Goal: Communication & Community: Share content

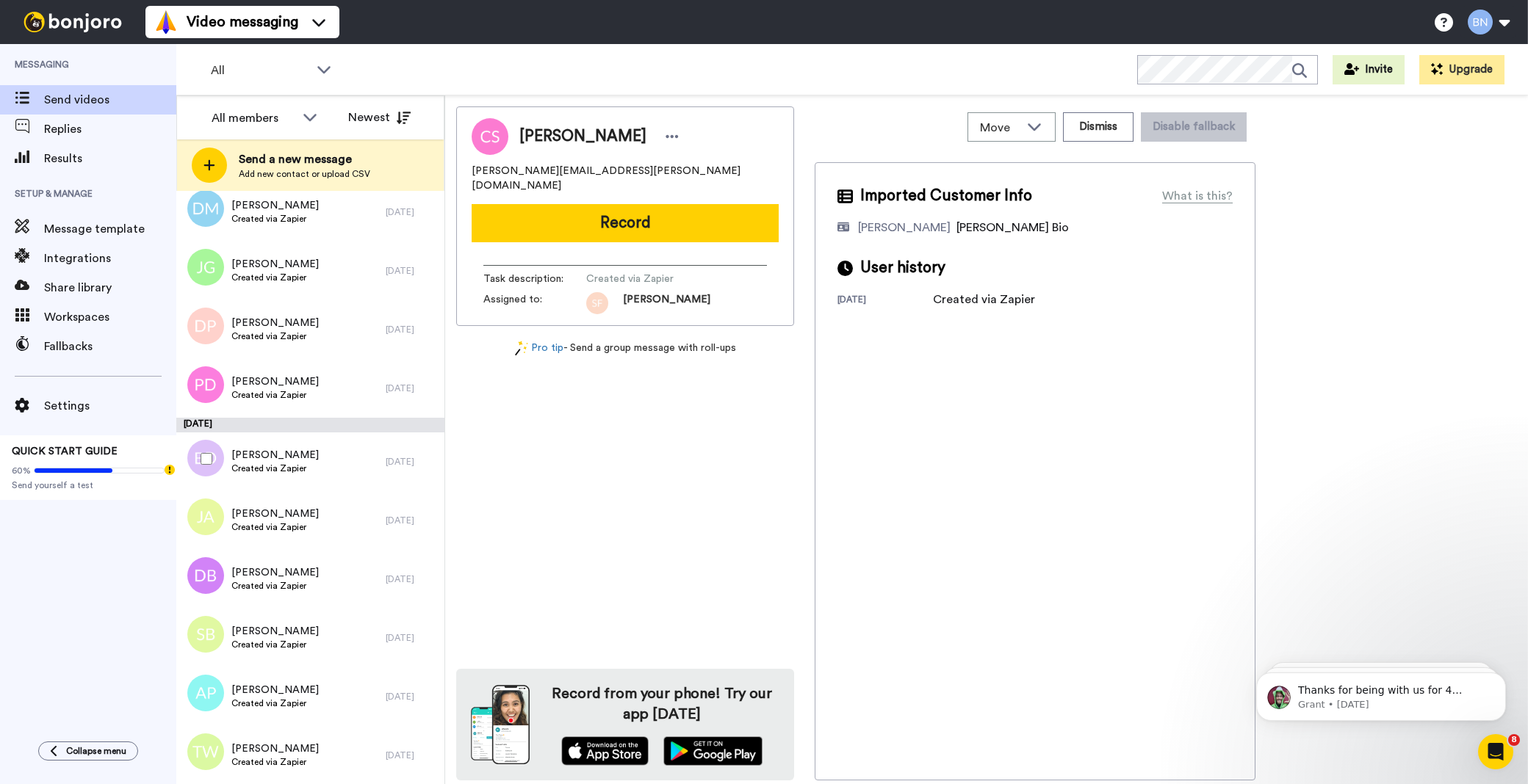
scroll to position [4135, 0]
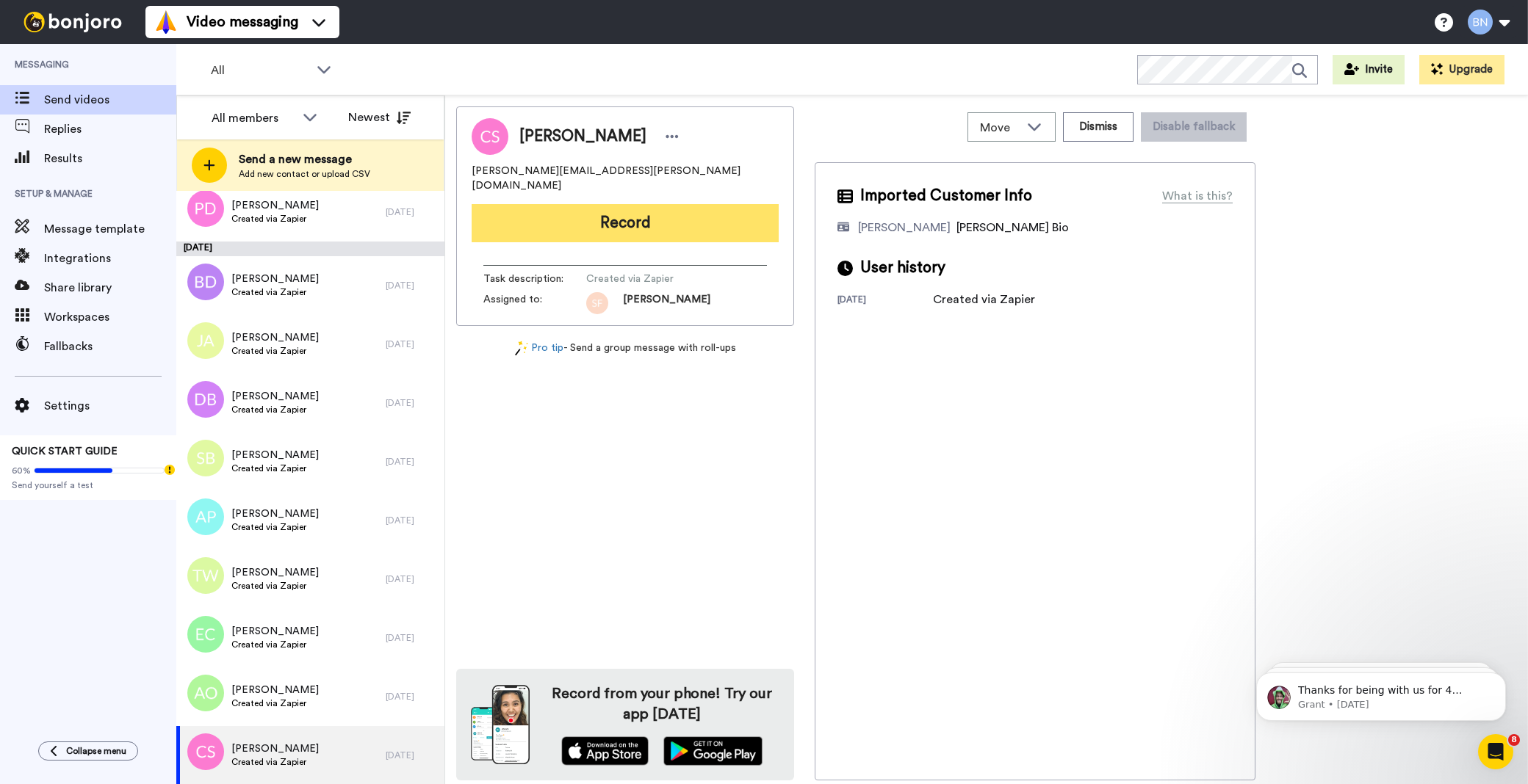
click at [644, 219] on button "Record" at bounding box center [625, 223] width 307 height 38
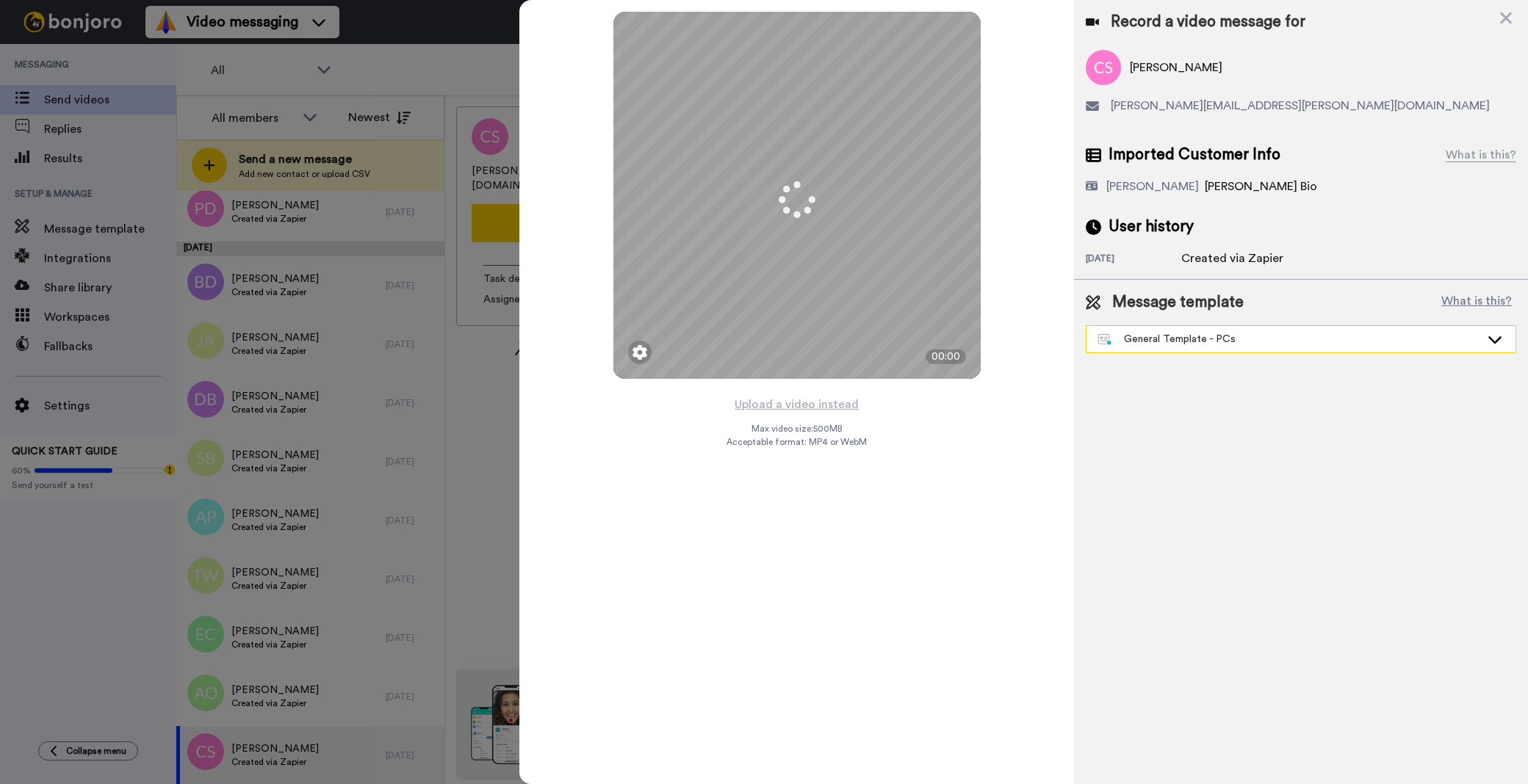
click at [1218, 348] on div "General Template - PCs" at bounding box center [1301, 340] width 429 height 26
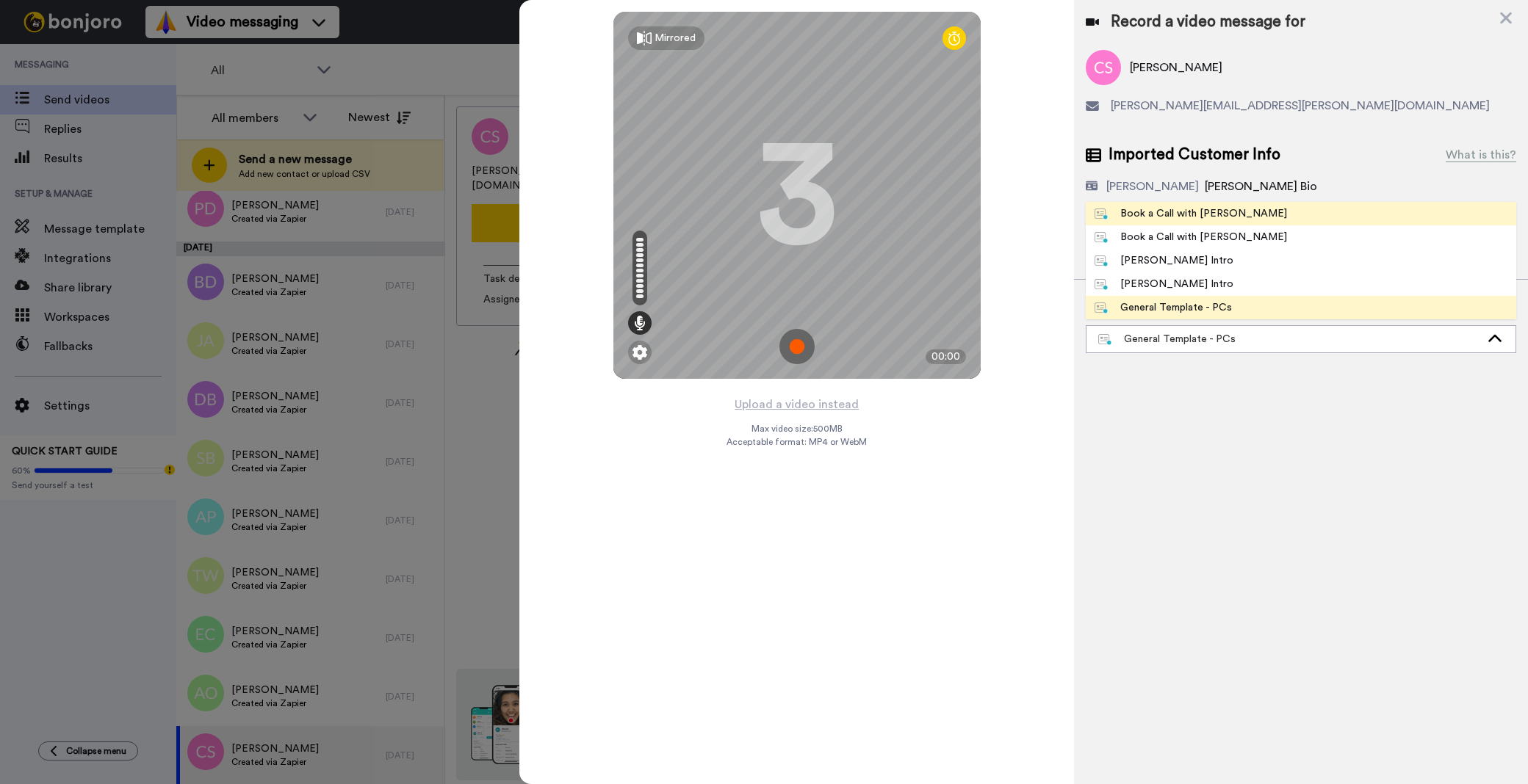
click at [1193, 218] on div "Book a Call with [PERSON_NAME]" at bounding box center [1191, 214] width 193 height 15
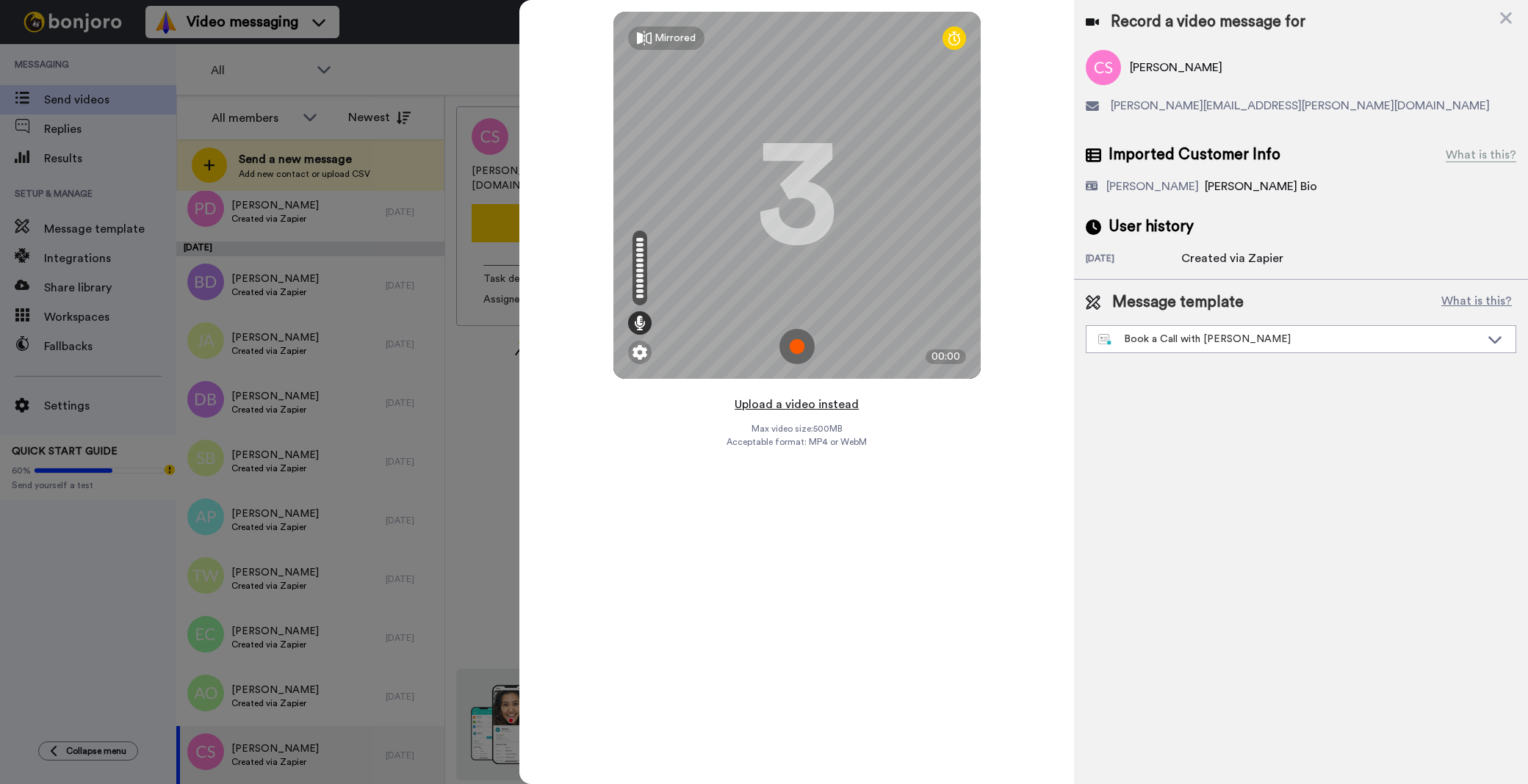
click at [836, 408] on button "Upload a video instead" at bounding box center [796, 404] width 133 height 19
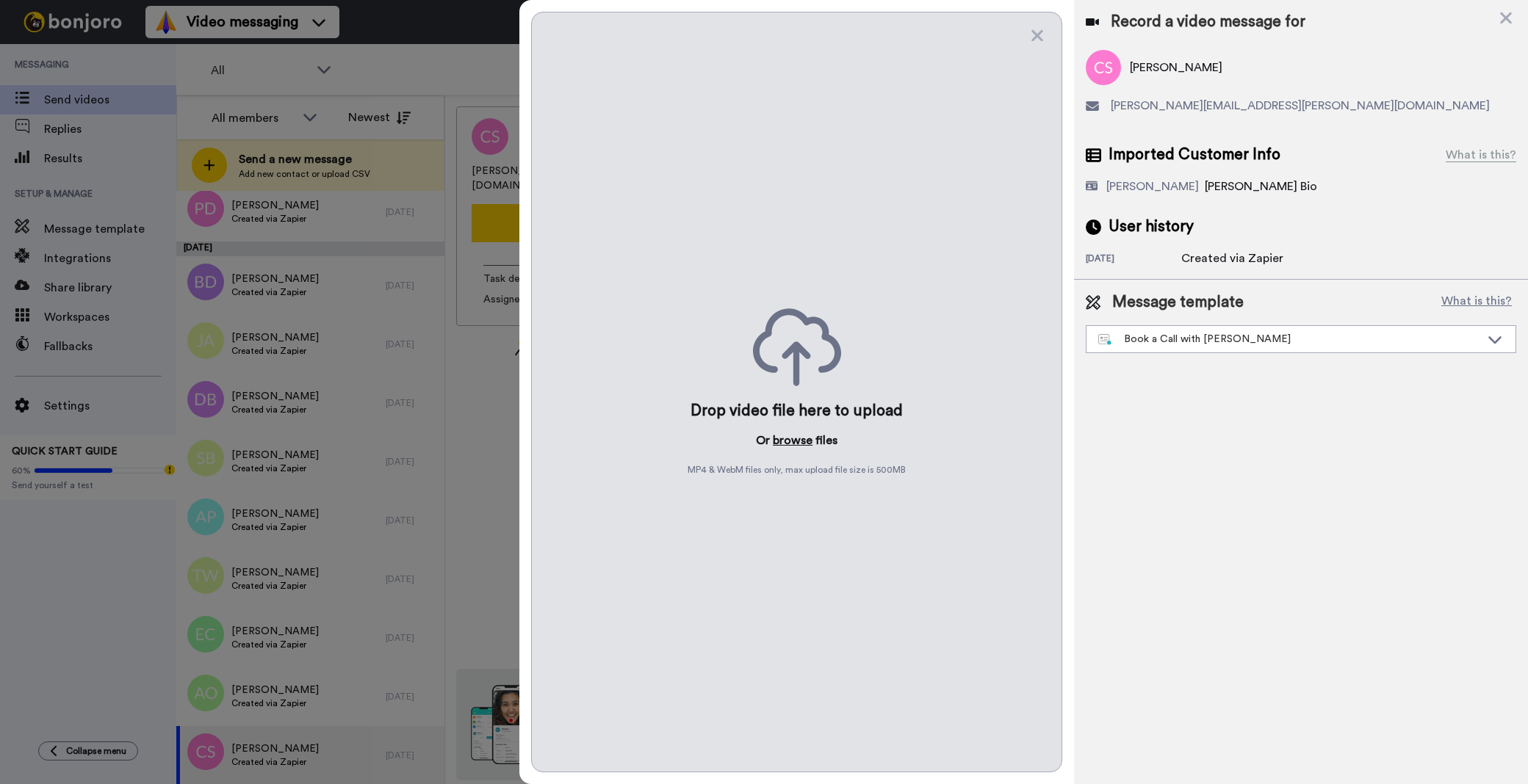
click at [794, 437] on button "browse" at bounding box center [792, 441] width 40 height 18
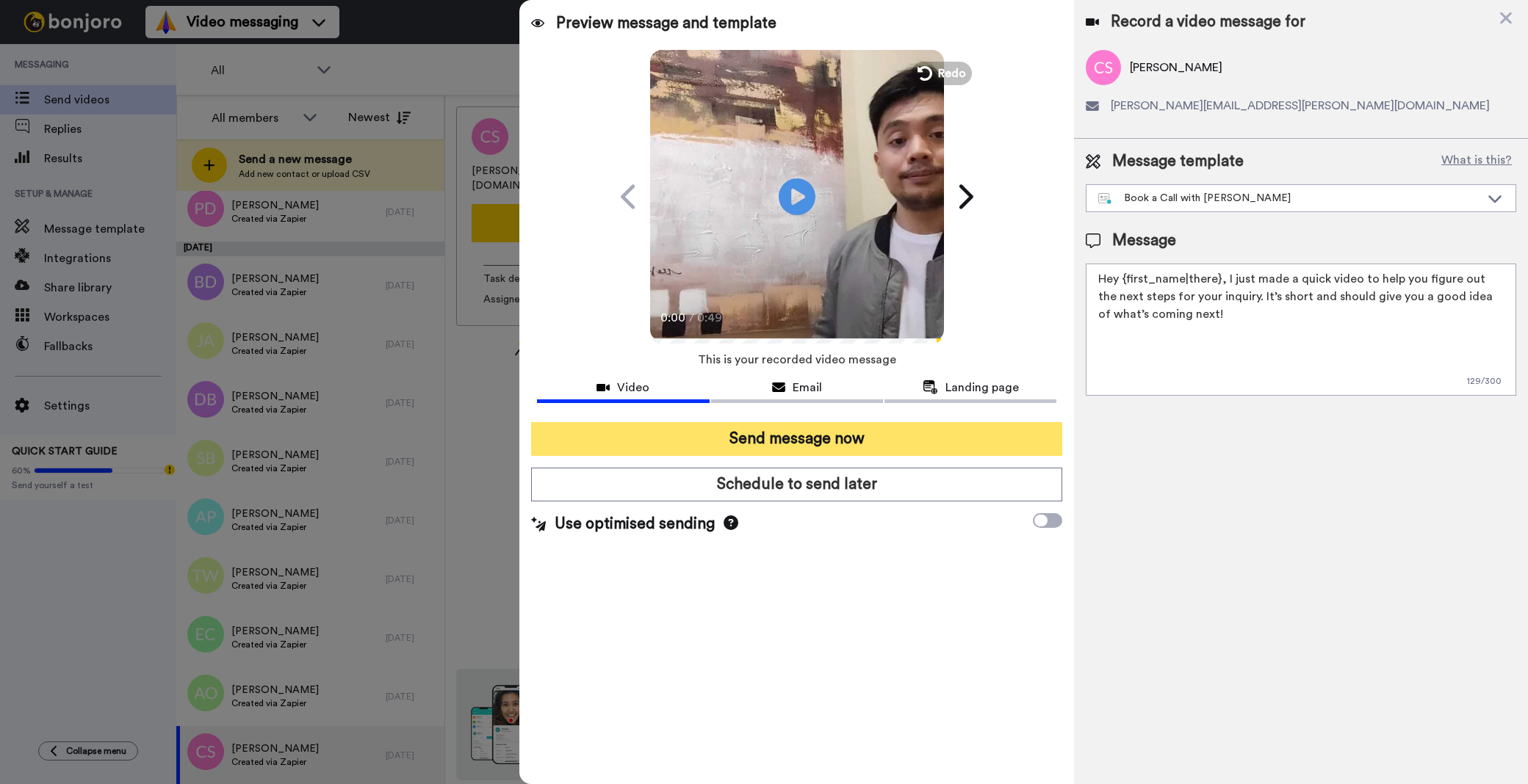
click at [841, 432] on button "Send message now" at bounding box center [796, 438] width 531 height 33
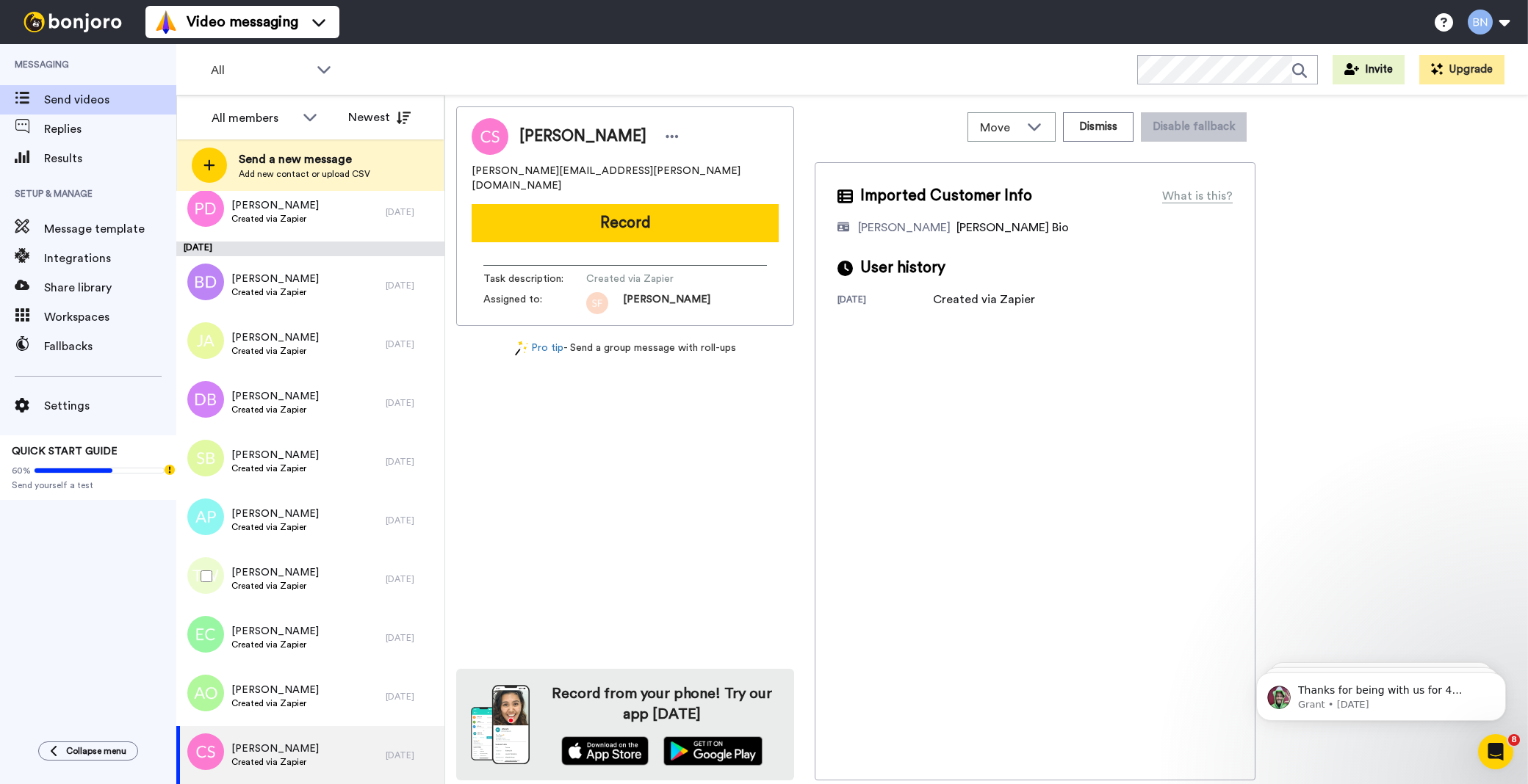
scroll to position [0, 0]
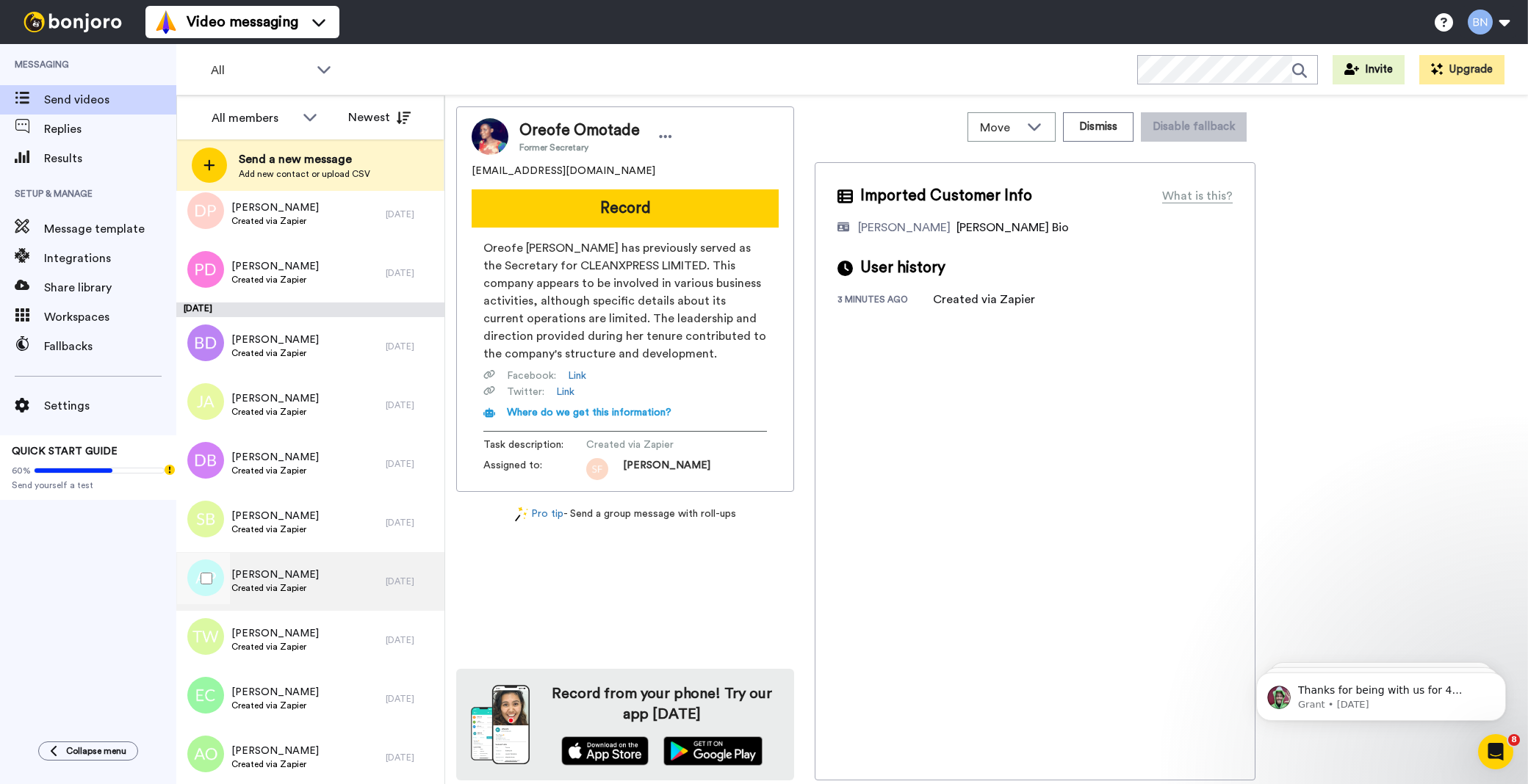
scroll to position [4091, 0]
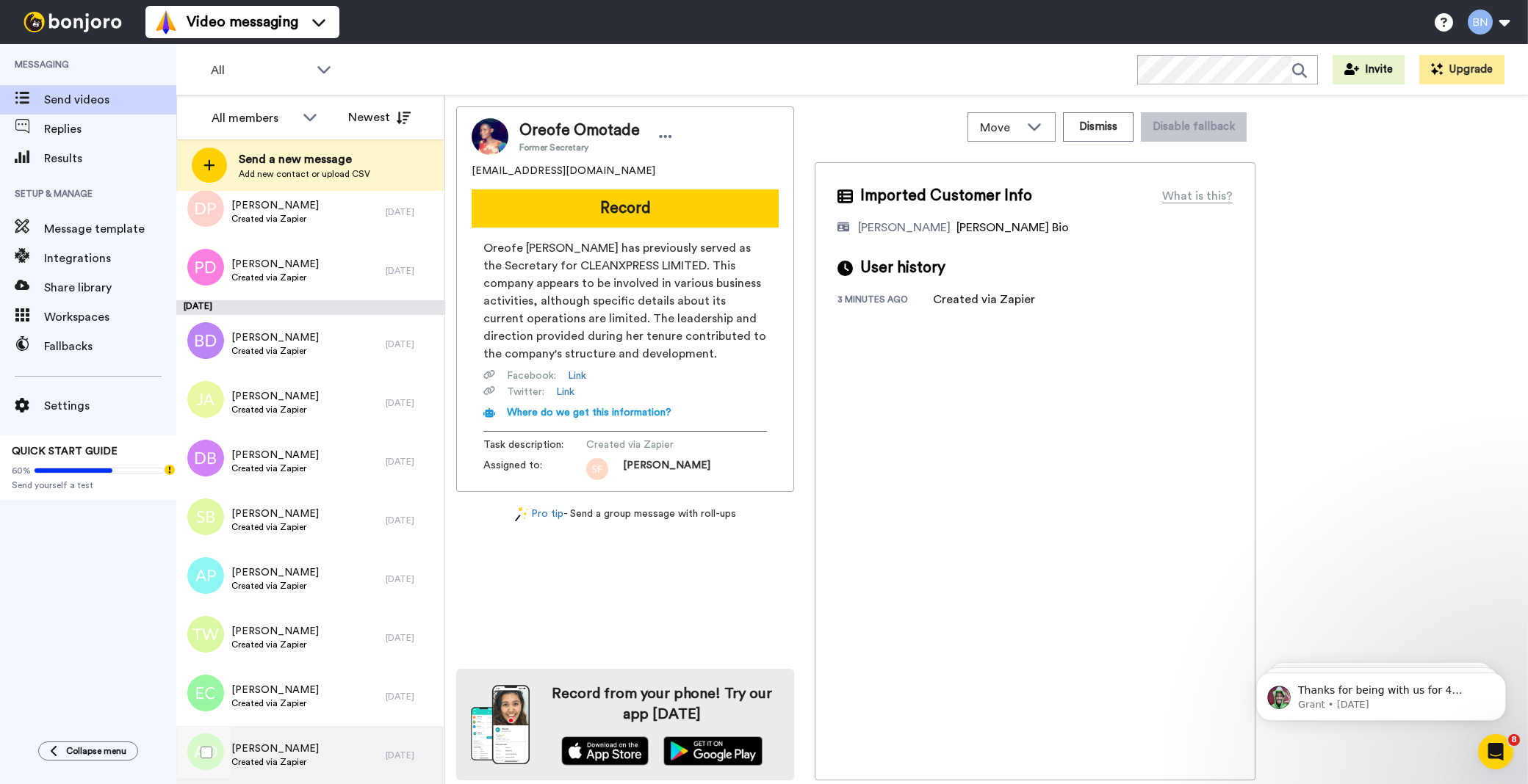
click at [304, 764] on span "Created via Zapier" at bounding box center [275, 761] width 87 height 12
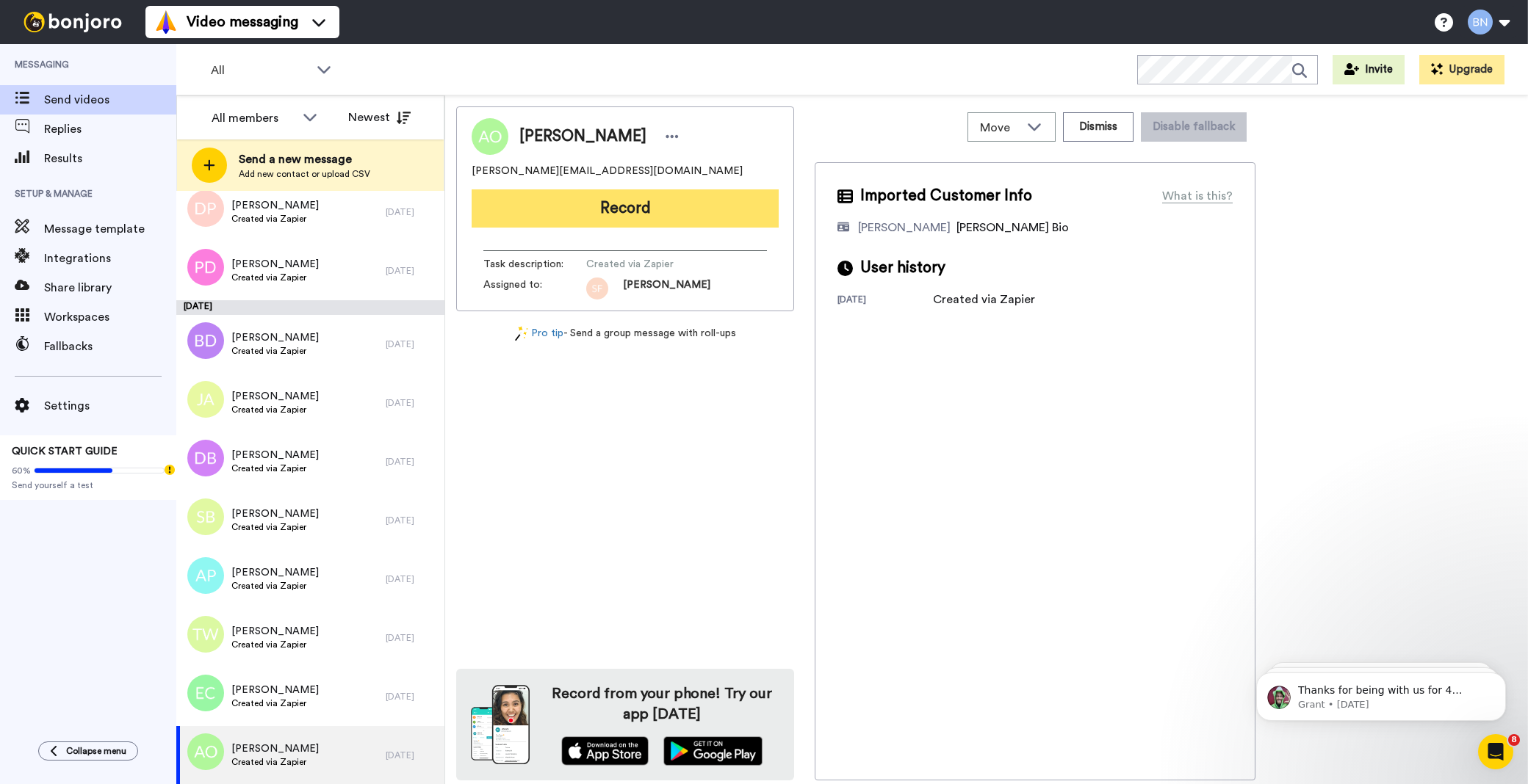
click at [610, 202] on button "Record" at bounding box center [625, 208] width 307 height 38
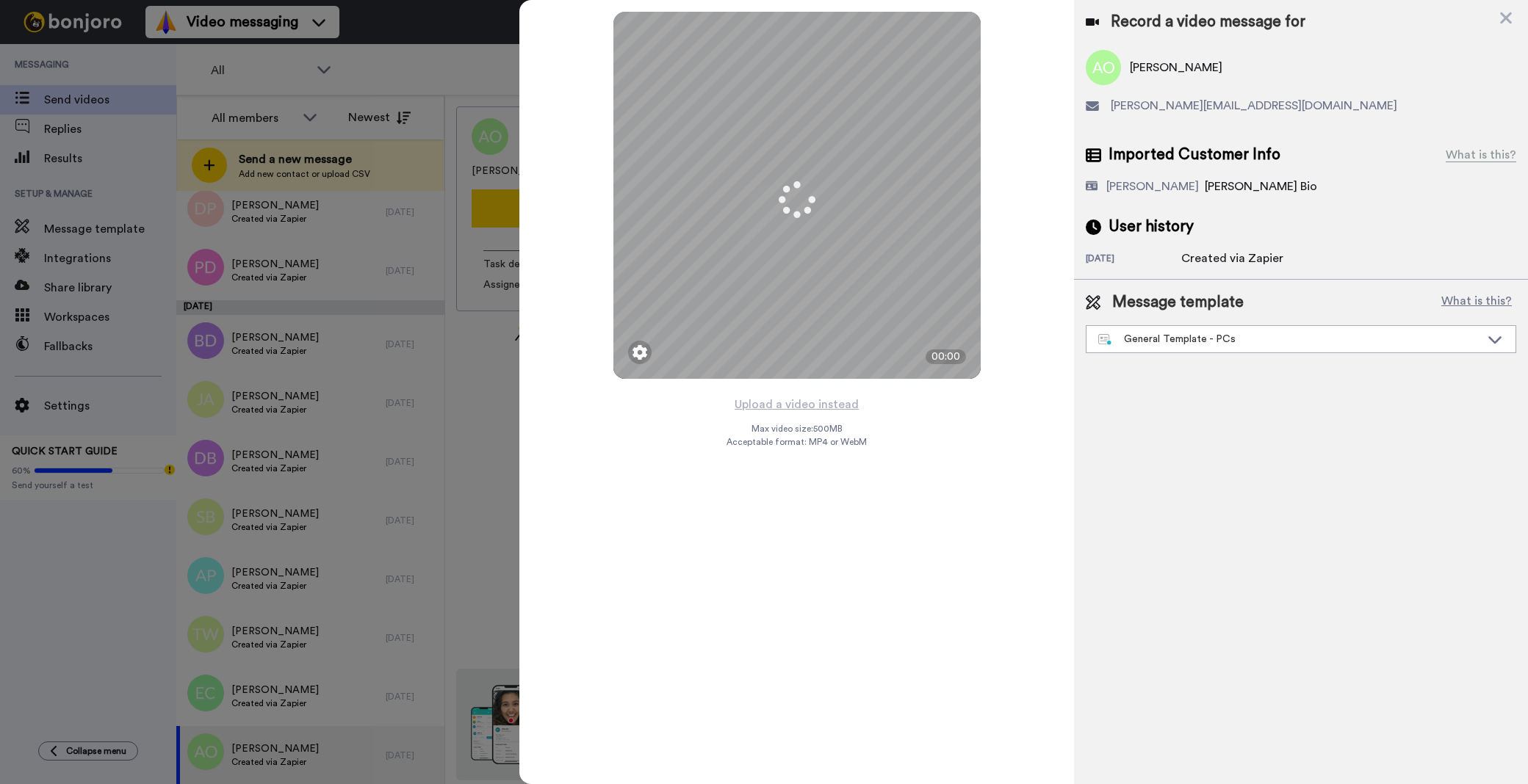
click at [1258, 354] on div "Message template What is this? General Template - PCs Book a Call with Bruce Bo…" at bounding box center [1301, 322] width 454 height 85
click at [1256, 340] on div "General Template - PCs" at bounding box center [1289, 339] width 382 height 15
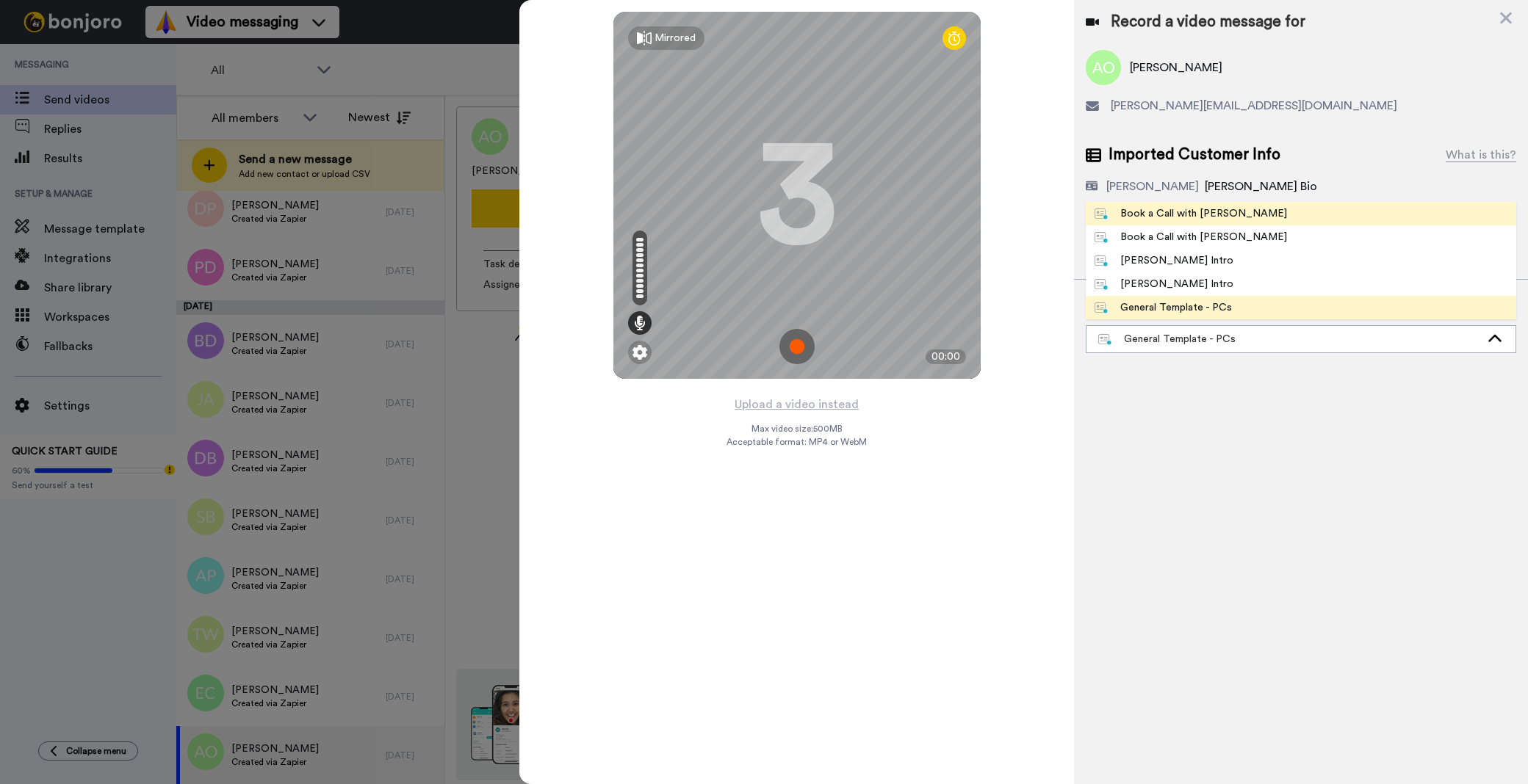
click at [1237, 214] on li "Book a Call with [PERSON_NAME]" at bounding box center [1301, 214] width 431 height 23
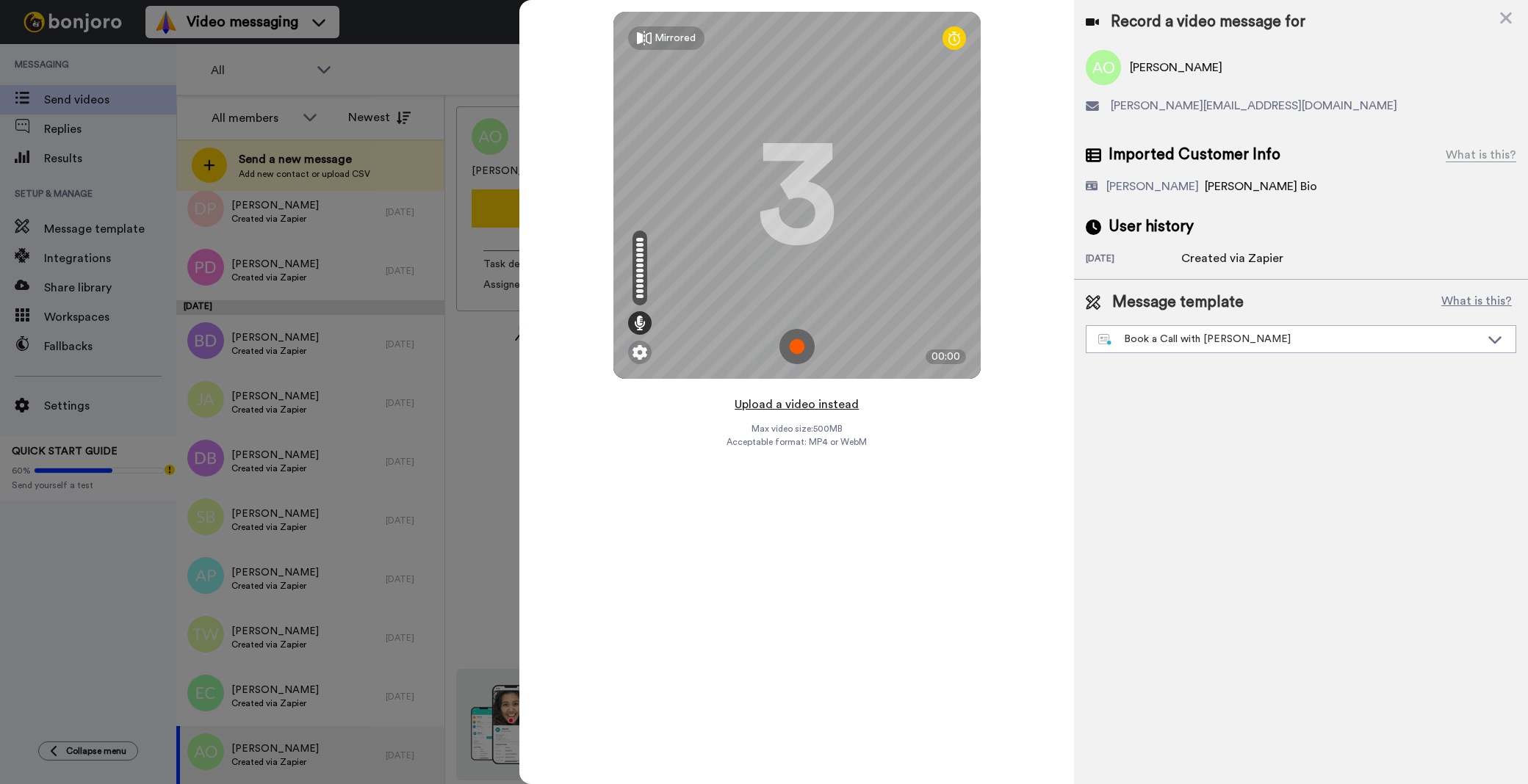
click at [809, 402] on button "Upload a video instead" at bounding box center [796, 404] width 133 height 19
